Goal: Use online tool/utility: Utilize a website feature to perform a specific function

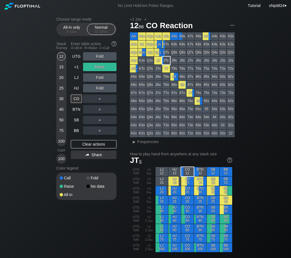
scroll to position [232, 0]
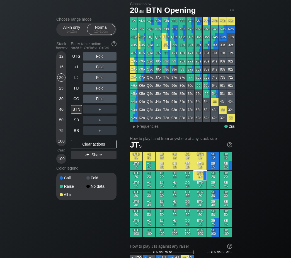
scroll to position [232, 0]
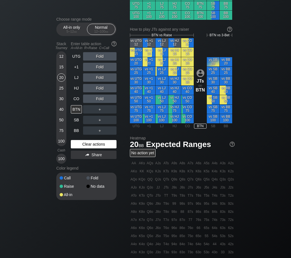
click at [81, 147] on div "Clear actions" at bounding box center [94, 144] width 46 height 8
drag, startPoint x: 81, startPoint y: 147, endPoint x: 77, endPoint y: 116, distance: 31.5
click at [81, 147] on div "Clear actions" at bounding box center [94, 144] width 46 height 8
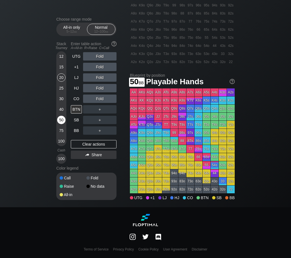
click at [62, 120] on div "50" at bounding box center [61, 120] width 8 height 8
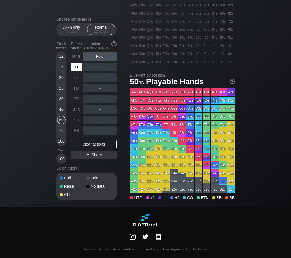
click at [77, 66] on div "+1" at bounding box center [76, 67] width 11 height 8
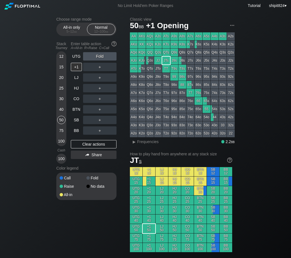
click at [62, 130] on div "75" at bounding box center [61, 130] width 8 height 8
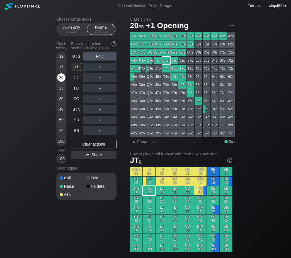
click at [60, 82] on div "20" at bounding box center [61, 78] width 8 height 11
drag, startPoint x: 84, startPoint y: 143, endPoint x: 67, endPoint y: 108, distance: 39.2
click at [84, 143] on div "Clear actions" at bounding box center [94, 144] width 46 height 8
click at [91, 146] on div "Clear actions" at bounding box center [94, 144] width 46 height 8
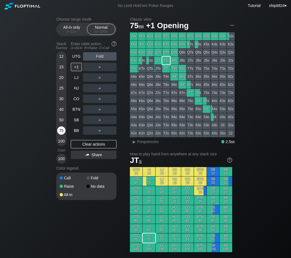
click at [60, 129] on div "75" at bounding box center [61, 130] width 8 height 8
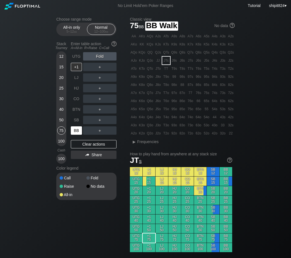
click at [76, 131] on div "BB" at bounding box center [76, 130] width 11 height 8
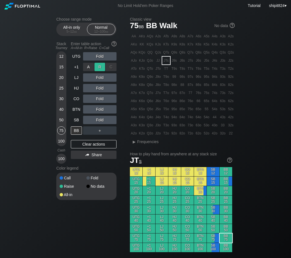
click at [101, 69] on div "R ✕" at bounding box center [100, 67] width 11 height 8
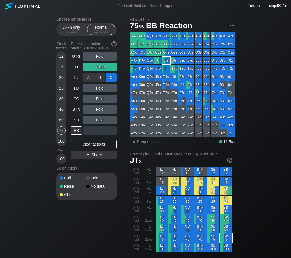
click at [111, 78] on div "C ✕" at bounding box center [111, 77] width 11 height 8
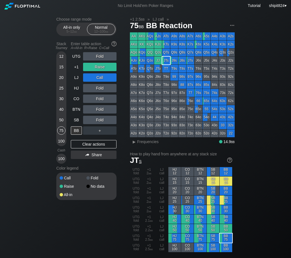
click at [96, 143] on div "Clear actions" at bounding box center [94, 144] width 46 height 8
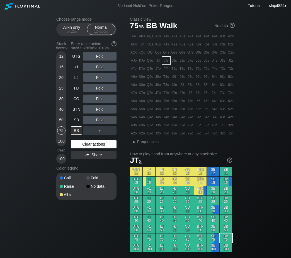
click at [83, 150] on div "UTG Fold +1 Fold LJ Fold HJ Fold CO Fold BTN Fold SB Fold BB ＋ Clear actions Sh…" at bounding box center [94, 108] width 46 height 112
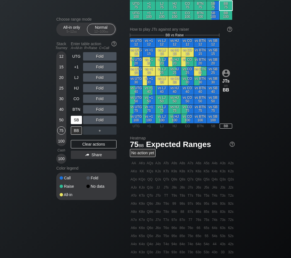
click at [79, 122] on div "SB" at bounding box center [76, 120] width 11 height 8
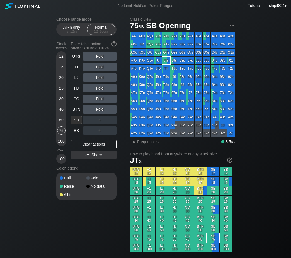
drag, startPoint x: 75, startPoint y: 108, endPoint x: 8, endPoint y: 86, distance: 70.7
click at [75, 112] on div "BTN" at bounding box center [76, 109] width 11 height 8
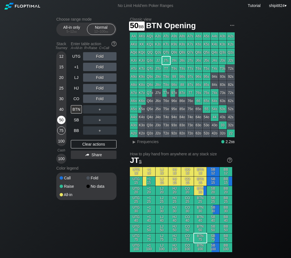
click at [61, 118] on div "50" at bounding box center [61, 120] width 8 height 8
click at [102, 99] on div "Fold" at bounding box center [99, 99] width 33 height 8
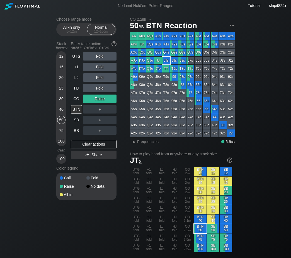
click at [78, 140] on div "UTG Fold +1 Fold LJ Fold HJ Fold CO Raise BTN ＋ SB ＋ BB ＋ Clear actions Share" at bounding box center [94, 108] width 46 height 112
drag, startPoint x: 78, startPoint y: 146, endPoint x: 77, endPoint y: 136, distance: 9.5
click at [78, 145] on div "Clear actions" at bounding box center [94, 144] width 46 height 8
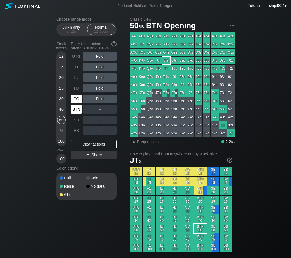
click at [79, 102] on div "CO" at bounding box center [76, 99] width 11 height 8
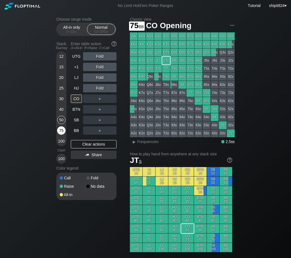
click at [61, 132] on div "75" at bounding box center [61, 130] width 8 height 8
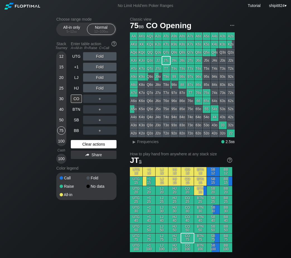
click at [90, 144] on div "Clear actions" at bounding box center [94, 144] width 46 height 8
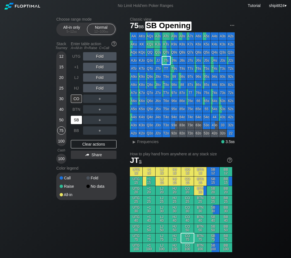
click at [77, 119] on div "SB" at bounding box center [76, 120] width 11 height 8
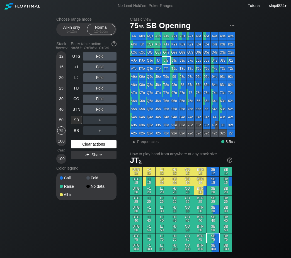
click at [95, 146] on div "Clear actions" at bounding box center [94, 144] width 46 height 8
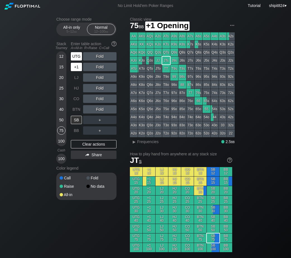
click at [78, 62] on div "UTG" at bounding box center [77, 56] width 12 height 11
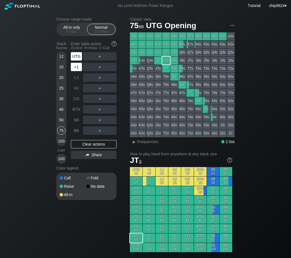
drag, startPoint x: 78, startPoint y: 63, endPoint x: 77, endPoint y: 66, distance: 2.9
click at [78, 64] on div "UTG ＋ +1 ＋ LJ ＋ HJ ＋ CO ＋ BTN ＋ SB ＋ BB ＋" at bounding box center [94, 93] width 46 height 83
click at [77, 66] on div "+1" at bounding box center [76, 67] width 11 height 8
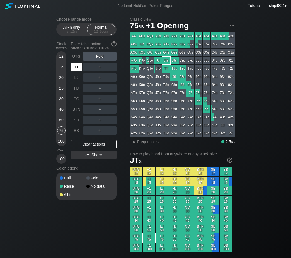
click at [77, 66] on div "+1" at bounding box center [76, 67] width 11 height 8
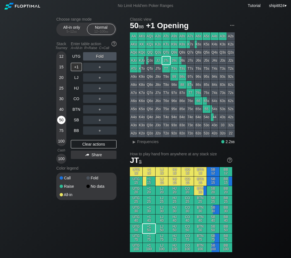
click at [60, 119] on div "50" at bounding box center [61, 120] width 8 height 8
click at [75, 132] on div "BB" at bounding box center [76, 130] width 11 height 8
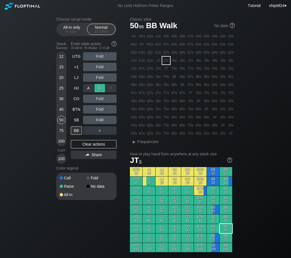
click at [102, 91] on div "R ✕" at bounding box center [100, 88] width 11 height 8
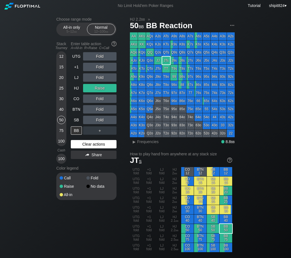
click at [83, 142] on div "Clear actions" at bounding box center [94, 144] width 46 height 8
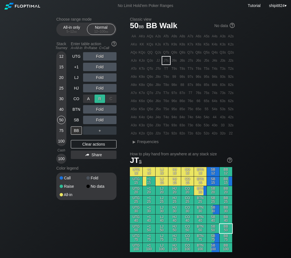
click at [96, 101] on div "R ✕" at bounding box center [100, 99] width 11 height 8
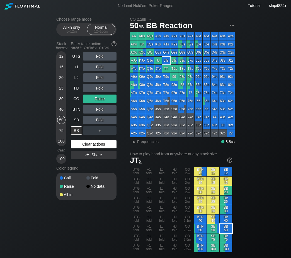
click at [94, 145] on div "Clear actions" at bounding box center [94, 144] width 46 height 8
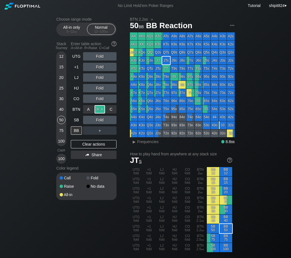
click at [101, 108] on div "R ✕" at bounding box center [100, 109] width 11 height 8
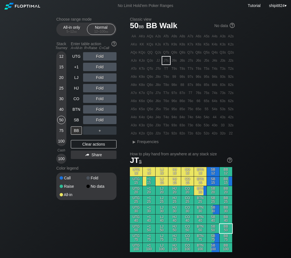
drag, startPoint x: 106, startPoint y: 142, endPoint x: 101, endPoint y: 115, distance: 27.0
click at [106, 141] on div "UTG Fold +1 Fold LJ Fold HJ Fold CO Fold BTN Fold SB Fold BB ＋ Clear actions Sh…" at bounding box center [94, 108] width 46 height 112
click at [99, 99] on div "R ✕" at bounding box center [100, 99] width 11 height 8
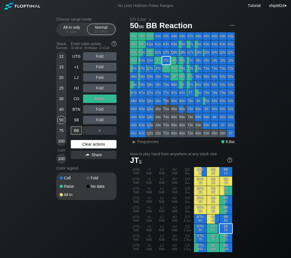
click at [82, 142] on div "Clear actions" at bounding box center [94, 144] width 46 height 8
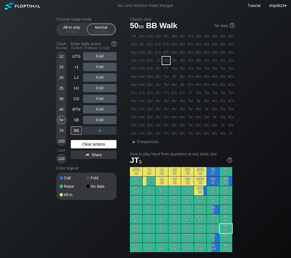
click at [80, 146] on div "Clear actions" at bounding box center [94, 144] width 46 height 8
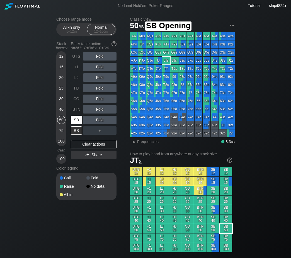
click at [77, 120] on div "SB" at bounding box center [76, 120] width 11 height 8
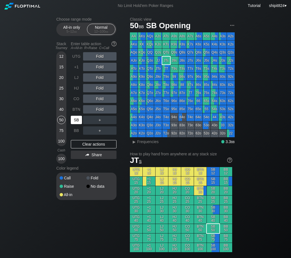
click at [77, 120] on div "SB" at bounding box center [76, 120] width 11 height 8
drag, startPoint x: 42, startPoint y: 130, endPoint x: 88, endPoint y: 124, distance: 46.7
click at [78, 143] on div "Clear actions" at bounding box center [94, 144] width 46 height 8
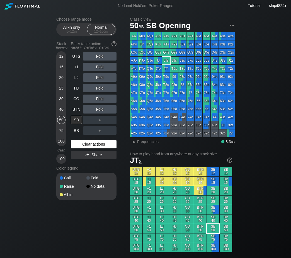
click at [78, 142] on div "Clear actions" at bounding box center [94, 144] width 46 height 8
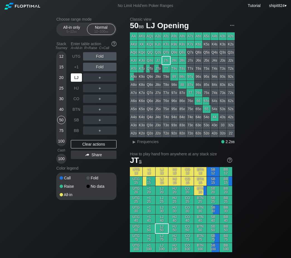
click at [75, 79] on div "LJ" at bounding box center [76, 77] width 11 height 8
click at [96, 78] on div "＋" at bounding box center [99, 77] width 33 height 8
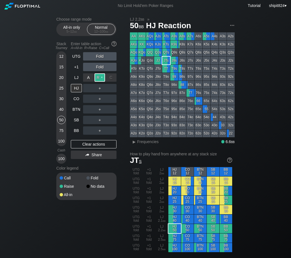
click at [96, 78] on div "R ✕" at bounding box center [100, 77] width 11 height 8
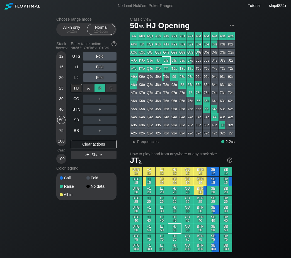
click at [96, 88] on div "R ✕" at bounding box center [100, 88] width 11 height 8
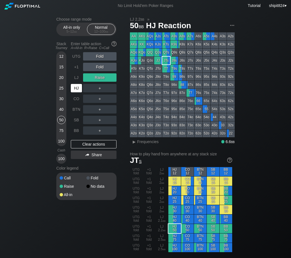
click at [76, 87] on div "HJ" at bounding box center [76, 88] width 11 height 8
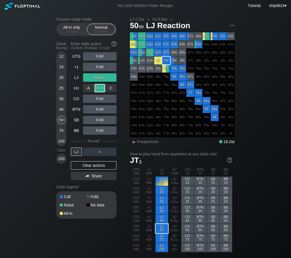
click at [96, 88] on div "R ✕" at bounding box center [100, 88] width 11 height 8
drag, startPoint x: 62, startPoint y: 110, endPoint x: 80, endPoint y: 156, distance: 48.9
click at [62, 111] on div "40" at bounding box center [61, 109] width 8 height 8
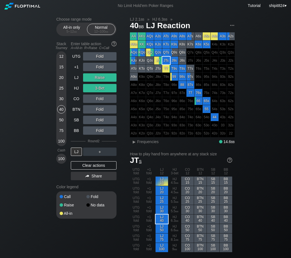
click at [82, 165] on div "Clear actions" at bounding box center [94, 165] width 46 height 8
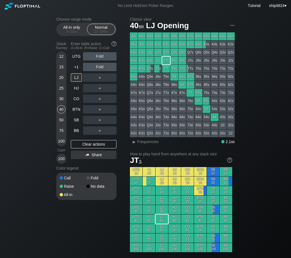
click at [82, 138] on div "UTG Fold +1 Fold LJ ＋ HJ ＋ CO ＋ BTN ＋ SB ＋ BB ＋ Clear actions Share" at bounding box center [94, 108] width 46 height 112
click at [80, 132] on div "BB" at bounding box center [76, 130] width 11 height 8
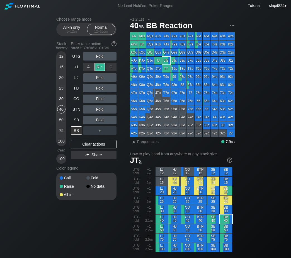
click at [100, 70] on div "R ✕" at bounding box center [100, 67] width 11 height 8
click at [109, 77] on div "C ✕" at bounding box center [111, 77] width 11 height 8
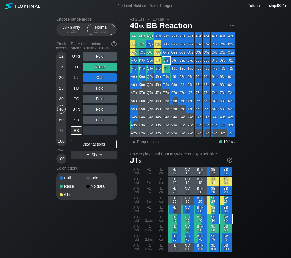
drag, startPoint x: 38, startPoint y: 165, endPoint x: 44, endPoint y: 157, distance: 9.9
click at [81, 146] on div "Clear actions" at bounding box center [94, 144] width 46 height 8
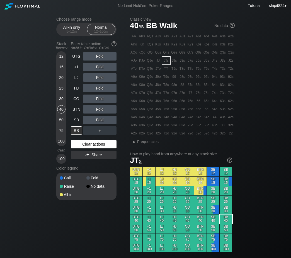
click at [81, 146] on div "Clear actions" at bounding box center [94, 144] width 46 height 8
click at [60, 99] on div "30" at bounding box center [61, 99] width 8 height 8
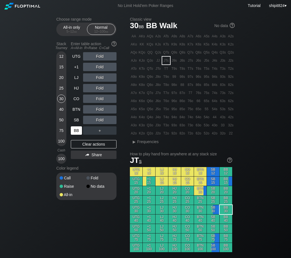
click at [77, 131] on div "BB" at bounding box center [76, 130] width 11 height 8
click at [97, 59] on div "Fold" at bounding box center [99, 56] width 33 height 8
click at [97, 58] on div "R ✕" at bounding box center [100, 56] width 11 height 8
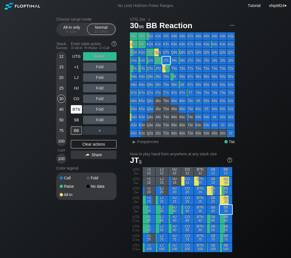
drag, startPoint x: 81, startPoint y: 144, endPoint x: 71, endPoint y: 114, distance: 31.2
click at [81, 144] on div "Clear actions" at bounding box center [94, 144] width 46 height 8
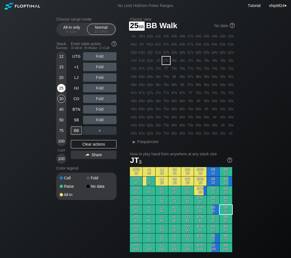
click at [64, 86] on div "25" at bounding box center [61, 88] width 8 height 8
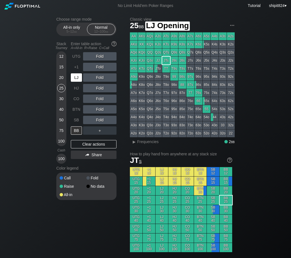
click at [76, 76] on div "LJ" at bounding box center [76, 77] width 11 height 8
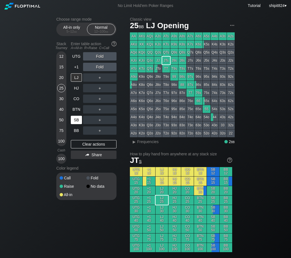
drag, startPoint x: 91, startPoint y: 147, endPoint x: 76, endPoint y: 121, distance: 30.2
click at [91, 147] on div "Clear actions" at bounding box center [94, 144] width 46 height 8
drag, startPoint x: 63, startPoint y: 89, endPoint x: 73, endPoint y: 109, distance: 22.4
click at [63, 89] on div "25" at bounding box center [61, 88] width 8 height 8
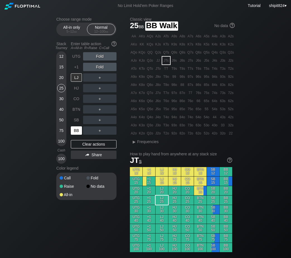
click at [74, 130] on div "BB" at bounding box center [76, 130] width 11 height 8
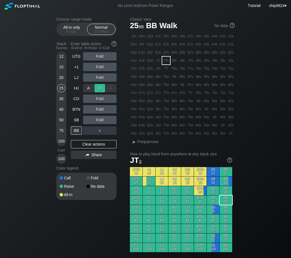
click at [97, 89] on div "R ✕" at bounding box center [100, 88] width 11 height 8
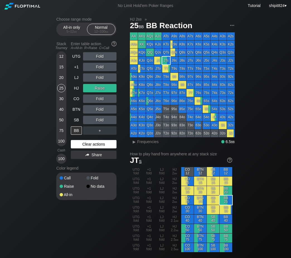
click at [86, 145] on div "Clear actions" at bounding box center [94, 144] width 46 height 8
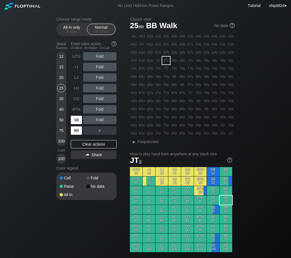
click at [74, 127] on div "BB" at bounding box center [77, 130] width 12 height 11
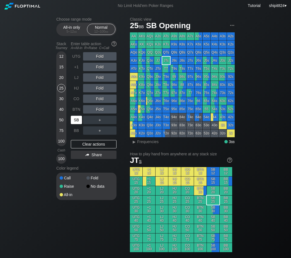
click at [74, 122] on div "SB" at bounding box center [76, 120] width 11 height 8
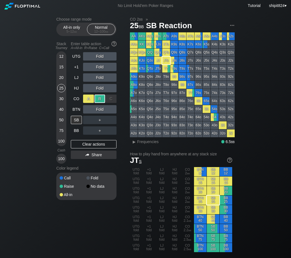
drag, startPoint x: 98, startPoint y: 96, endPoint x: 84, endPoint y: 96, distance: 14.5
click at [98, 96] on div "R ✕" at bounding box center [100, 99] width 11 height 8
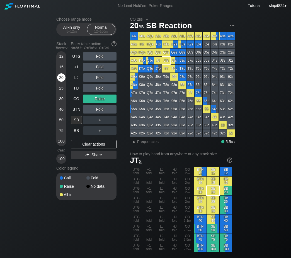
click at [61, 76] on div "20" at bounding box center [61, 77] width 8 height 8
drag, startPoint x: 60, startPoint y: 76, endPoint x: 9, endPoint y: 78, distance: 51.3
click at [60, 77] on div "20" at bounding box center [61, 77] width 8 height 8
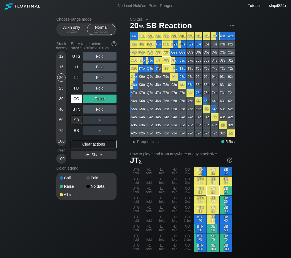
drag, startPoint x: 84, startPoint y: 145, endPoint x: 79, endPoint y: 102, distance: 42.6
click at [84, 145] on div "Clear actions" at bounding box center [94, 144] width 46 height 8
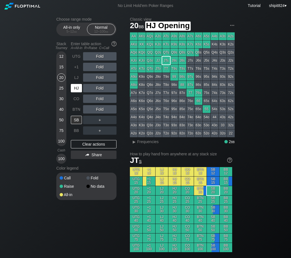
click at [76, 87] on div "HJ" at bounding box center [76, 88] width 11 height 8
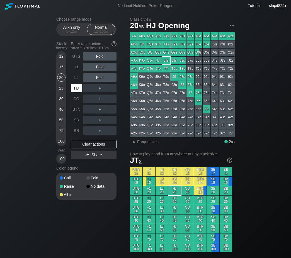
click at [76, 88] on div "HJ" at bounding box center [76, 88] width 11 height 8
click at [76, 89] on div "HJ" at bounding box center [76, 88] width 11 height 8
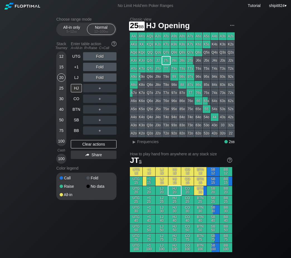
drag, startPoint x: 62, startPoint y: 89, endPoint x: 15, endPoint y: 87, distance: 46.3
click at [62, 90] on div "25" at bounding box center [61, 88] width 8 height 8
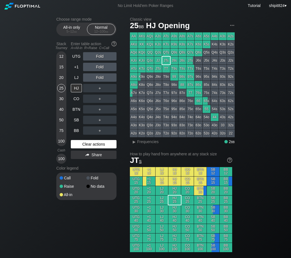
click at [83, 145] on div "Clear actions" at bounding box center [94, 144] width 46 height 8
drag, startPoint x: 83, startPoint y: 145, endPoint x: 80, endPoint y: 110, distance: 35.3
click at [83, 145] on div "Clear actions" at bounding box center [94, 144] width 46 height 8
drag, startPoint x: 81, startPoint y: 74, endPoint x: 82, endPoint y: 78, distance: 3.1
click at [81, 77] on div "LJ" at bounding box center [76, 77] width 11 height 8
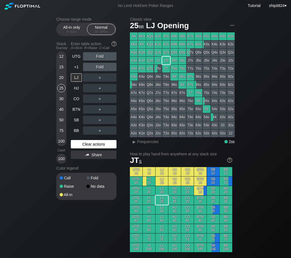
click at [89, 142] on div "Clear actions" at bounding box center [94, 144] width 46 height 8
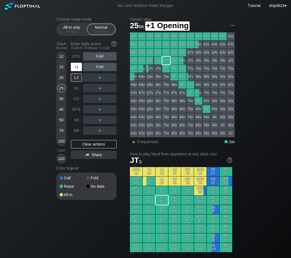
scroll to position [232, 0]
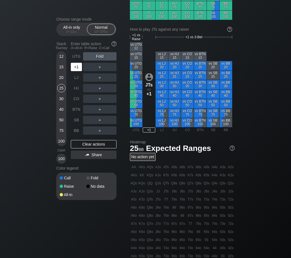
click at [75, 68] on div "+1" at bounding box center [76, 67] width 11 height 8
click at [74, 67] on div "+1" at bounding box center [76, 67] width 11 height 8
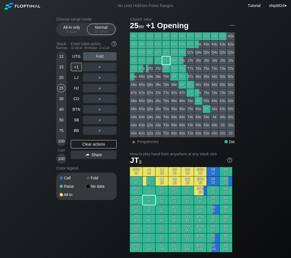
click at [87, 141] on div "Clear actions" at bounding box center [94, 144] width 46 height 8
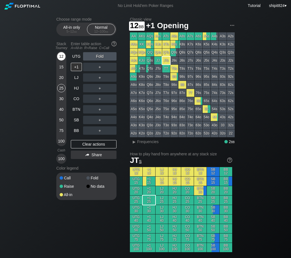
click at [59, 59] on div "12" at bounding box center [61, 56] width 8 height 8
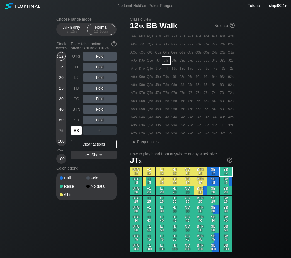
click at [77, 129] on div "BB" at bounding box center [76, 130] width 11 height 8
click at [103, 111] on div "R ✕" at bounding box center [100, 109] width 11 height 8
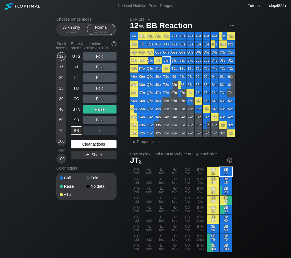
click at [79, 148] on div "Clear actions" at bounding box center [94, 144] width 46 height 8
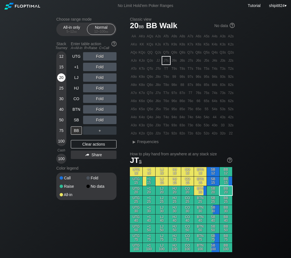
click at [60, 78] on div "20" at bounding box center [61, 77] width 8 height 8
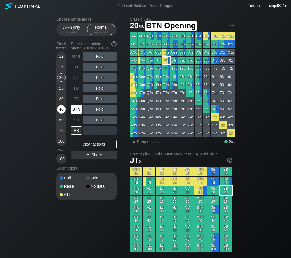
drag, startPoint x: 76, startPoint y: 108, endPoint x: 63, endPoint y: 108, distance: 13.1
click at [77, 108] on div "BTN" at bounding box center [76, 109] width 11 height 8
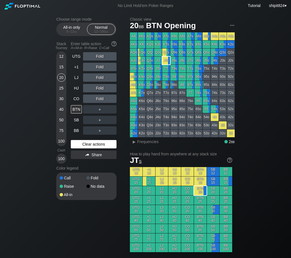
click at [82, 147] on div "Clear actions" at bounding box center [94, 144] width 46 height 8
click at [60, 76] on div "20" at bounding box center [61, 77] width 8 height 8
click at [59, 76] on div "20" at bounding box center [61, 77] width 8 height 8
click at [59, 77] on div "20" at bounding box center [61, 77] width 8 height 8
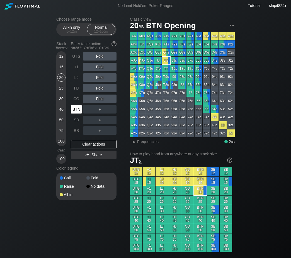
click at [76, 110] on div "BTN" at bounding box center [76, 109] width 11 height 8
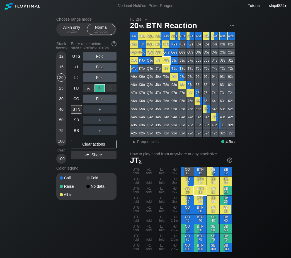
drag, startPoint x: 100, startPoint y: 89, endPoint x: 6, endPoint y: 79, distance: 95.0
click at [100, 89] on div "R ✕" at bounding box center [100, 88] width 11 height 8
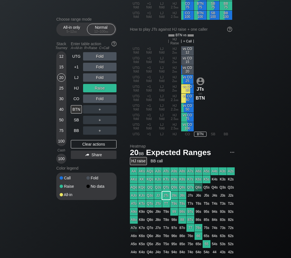
scroll to position [454, 0]
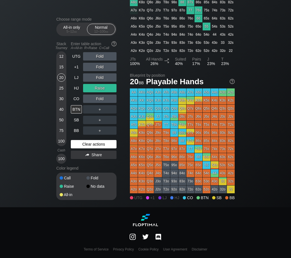
click at [107, 146] on div "Clear actions" at bounding box center [94, 144] width 46 height 8
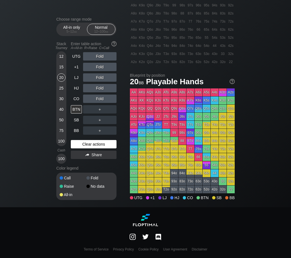
scroll to position [434, 0]
drag, startPoint x: 106, startPoint y: 144, endPoint x: 92, endPoint y: 113, distance: 34.8
click at [106, 144] on div "Clear actions" at bounding box center [94, 144] width 46 height 8
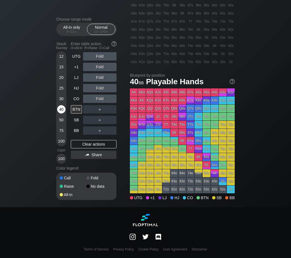
click at [62, 107] on div "40" at bounding box center [61, 109] width 8 height 8
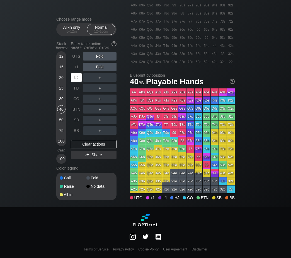
click at [76, 78] on div "LJ" at bounding box center [76, 77] width 11 height 8
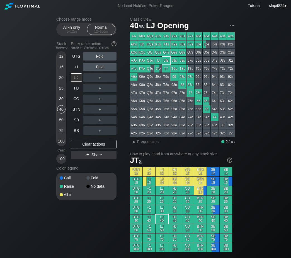
click at [63, 98] on div "30" at bounding box center [61, 99] width 8 height 8
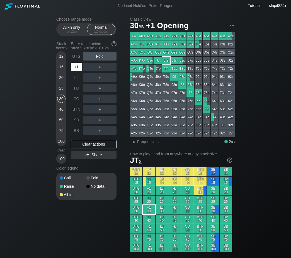
drag, startPoint x: 77, startPoint y: 68, endPoint x: 82, endPoint y: 66, distance: 6.0
click at [80, 67] on div "+1" at bounding box center [76, 67] width 11 height 8
click at [104, 66] on div "R ✕" at bounding box center [100, 67] width 11 height 8
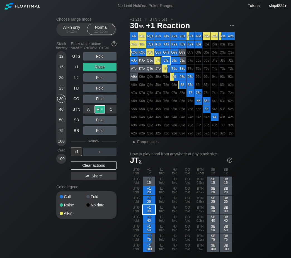
click at [101, 108] on div "R ✕" at bounding box center [100, 109] width 11 height 8
click at [63, 106] on div "40" at bounding box center [61, 109] width 8 height 8
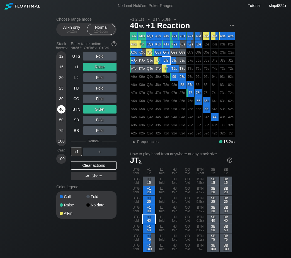
click at [63, 107] on div "40" at bounding box center [61, 109] width 8 height 8
click at [61, 110] on div "40" at bounding box center [61, 109] width 8 height 8
click at [84, 164] on div "Clear actions" at bounding box center [94, 165] width 46 height 8
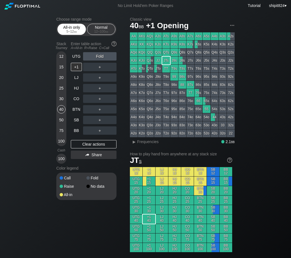
click at [75, 25] on div "All-in only 5 – 12 bb Normal 12 – 100 bb" at bounding box center [86, 29] width 60 height 13
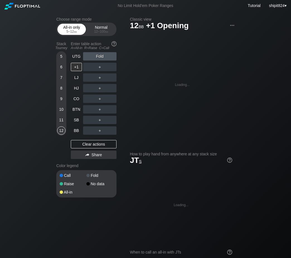
drag, startPoint x: 74, startPoint y: 26, endPoint x: 74, endPoint y: 29, distance: 3.7
click at [74, 29] on div "All-in only 5 – 12 bb" at bounding box center [72, 29] width 26 height 11
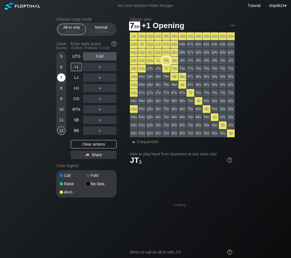
click at [62, 79] on div "7" at bounding box center [61, 77] width 8 height 8
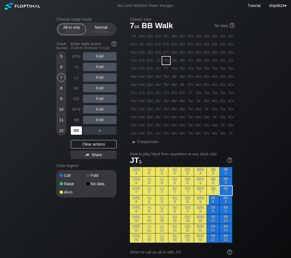
click at [77, 131] on div "BB" at bounding box center [76, 130] width 11 height 8
click at [89, 146] on div "Clear actions" at bounding box center [94, 144] width 46 height 8
click at [89, 145] on div "Clear actions" at bounding box center [94, 144] width 46 height 8
click at [88, 145] on div "Clear actions" at bounding box center [94, 144] width 46 height 8
drag, startPoint x: 63, startPoint y: 101, endPoint x: 67, endPoint y: 113, distance: 12.8
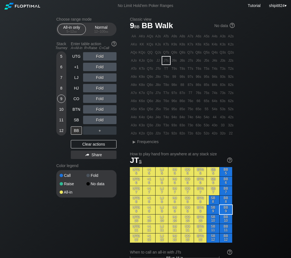
click at [63, 105] on div "9" at bounding box center [61, 100] width 8 height 11
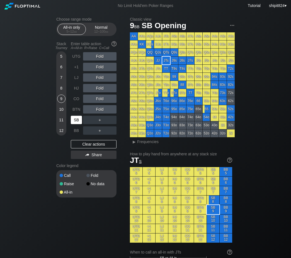
click at [71, 118] on div "SB" at bounding box center [76, 120] width 11 height 8
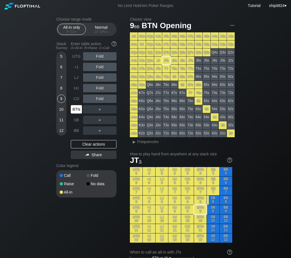
click at [77, 113] on div "BTN" at bounding box center [76, 109] width 11 height 8
click at [75, 116] on div "SB" at bounding box center [77, 120] width 12 height 11
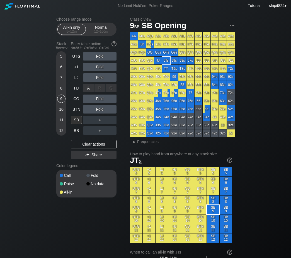
click at [107, 91] on div "C ✕" at bounding box center [111, 88] width 11 height 8
click at [88, 89] on div "A ✕" at bounding box center [88, 88] width 11 height 8
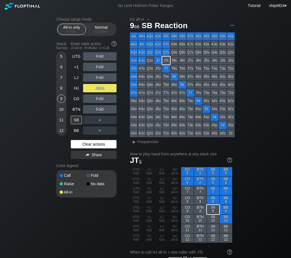
click at [114, 147] on div "Clear actions" at bounding box center [94, 144] width 46 height 8
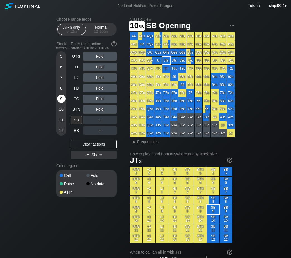
click at [62, 102] on div "9" at bounding box center [61, 99] width 8 height 8
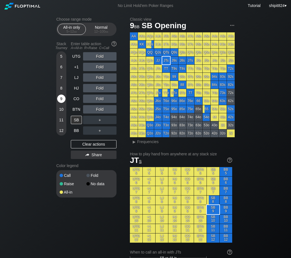
click at [62, 102] on div "9" at bounding box center [61, 99] width 8 height 8
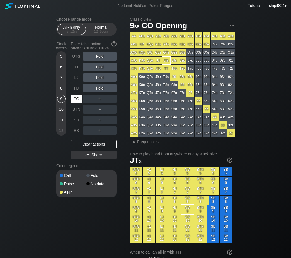
click at [75, 98] on div "CO" at bounding box center [76, 99] width 11 height 8
click at [97, 79] on div "Fold" at bounding box center [99, 77] width 33 height 8
click at [89, 79] on div "A ✕" at bounding box center [88, 77] width 11 height 8
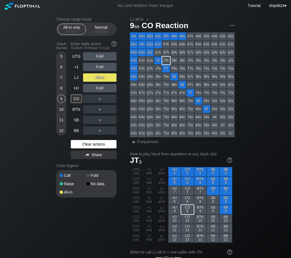
click at [90, 144] on div "Clear actions" at bounding box center [94, 144] width 46 height 8
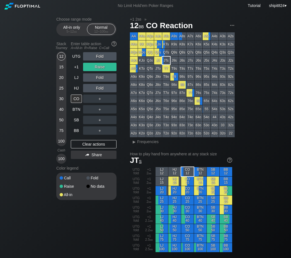
scroll to position [232, 0]
